Goal: Information Seeking & Learning: Learn about a topic

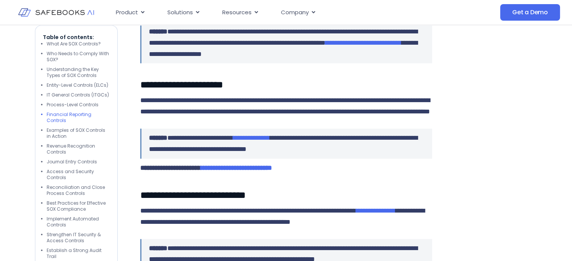
scroll to position [1450, 0]
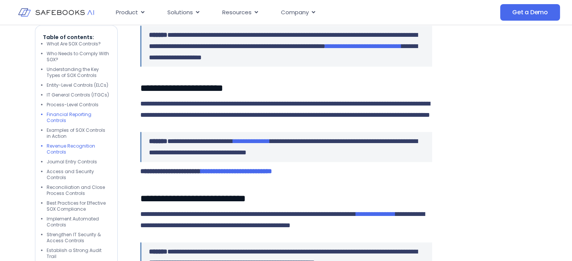
click at [59, 145] on li "Revenue Recognition Controls" at bounding box center [78, 149] width 63 height 12
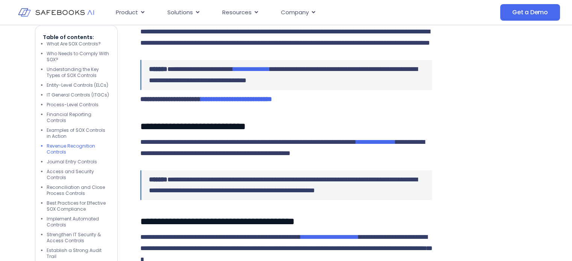
scroll to position [1524, 0]
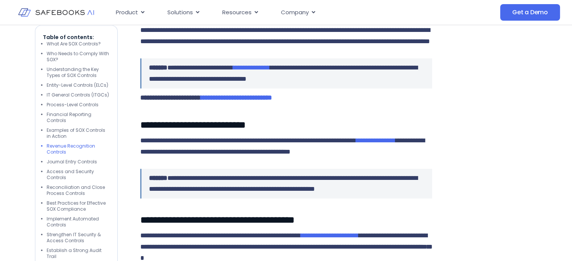
click at [59, 145] on li "Revenue Recognition Controls" at bounding box center [78, 149] width 63 height 12
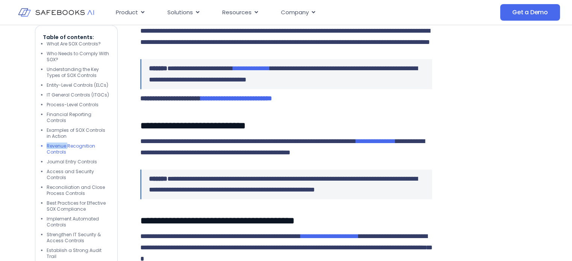
scroll to position [1522, 0]
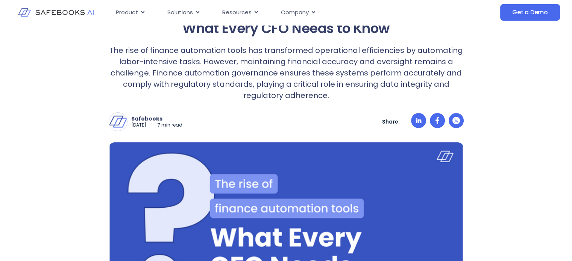
scroll to position [119, 0]
